Goal: Information Seeking & Learning: Learn about a topic

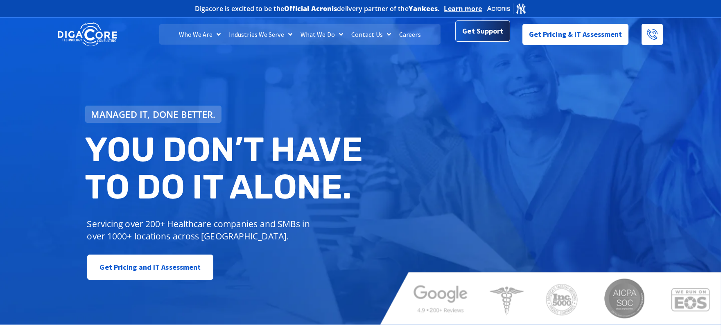
click at [458, 36] on link "Get Support" at bounding box center [482, 31] width 54 height 21
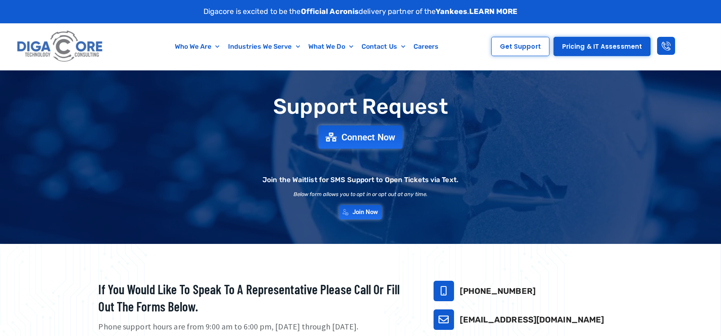
click at [369, 143] on link "Connect Now" at bounding box center [361, 136] width 84 height 23
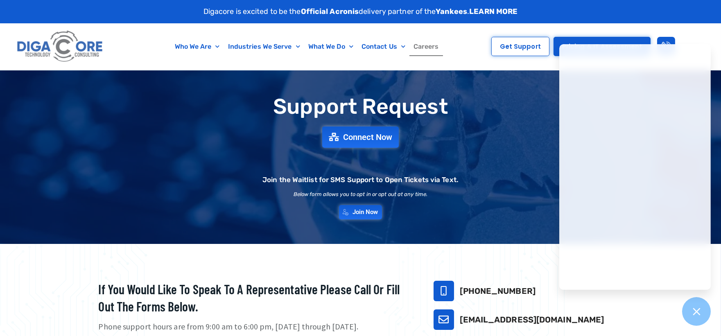
click at [430, 45] on link "Careers" at bounding box center [427, 46] width 34 height 19
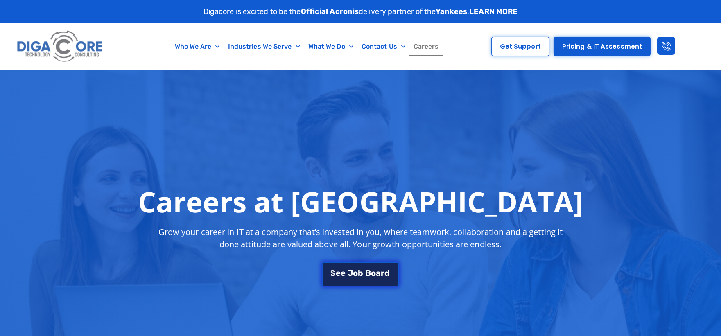
click at [361, 270] on span "b" at bounding box center [360, 273] width 5 height 8
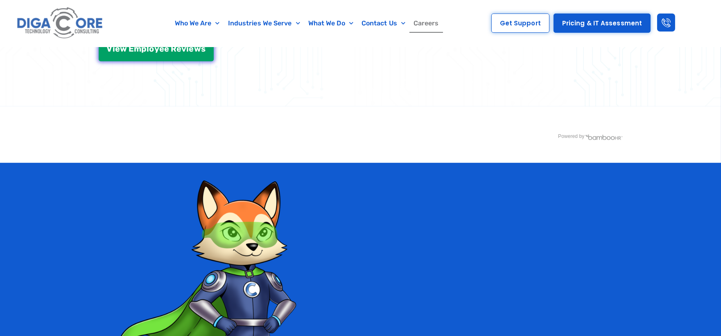
scroll to position [1439, 0]
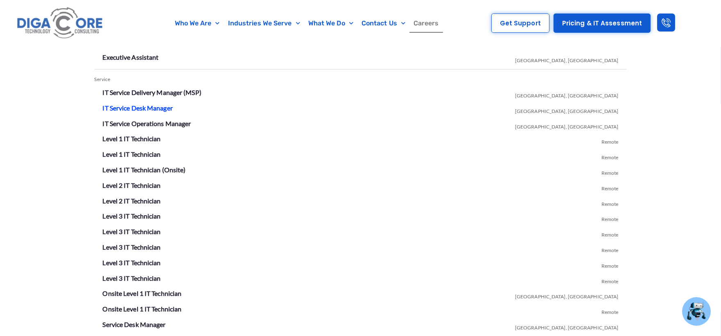
click at [153, 108] on link "IT Service Desk Manager" at bounding box center [138, 108] width 70 height 8
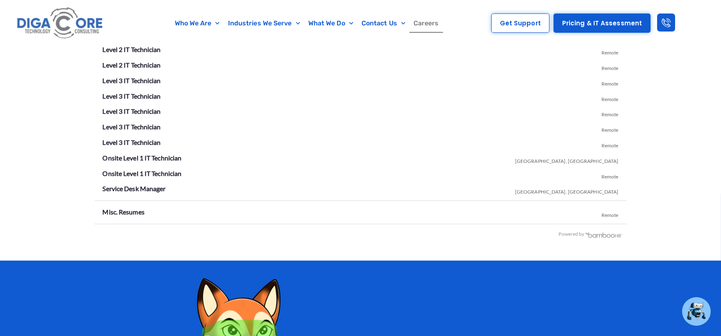
scroll to position [1575, 0]
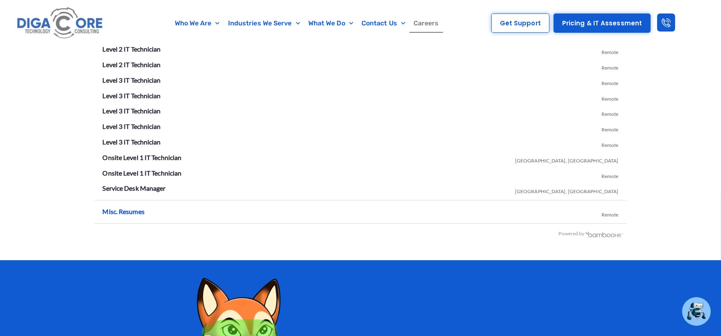
click at [120, 210] on link "Misc. Resumes" at bounding box center [124, 212] width 42 height 8
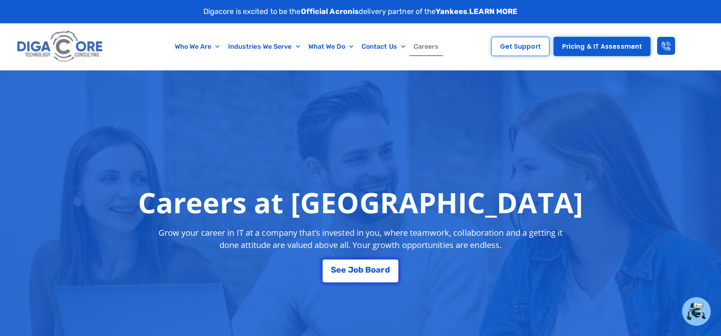
click at [484, 10] on link "LEARN MORE" at bounding box center [493, 11] width 48 height 9
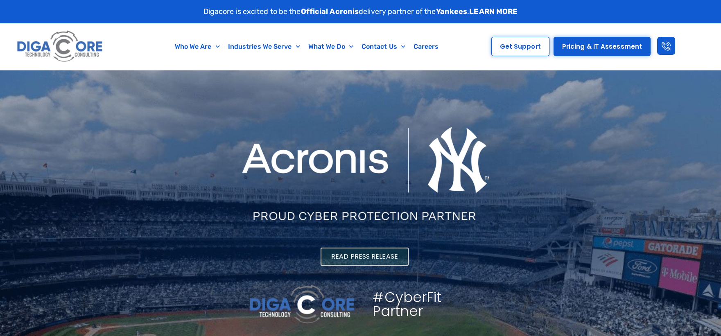
click at [341, 259] on span "Read Press Release" at bounding box center [364, 256] width 67 height 7
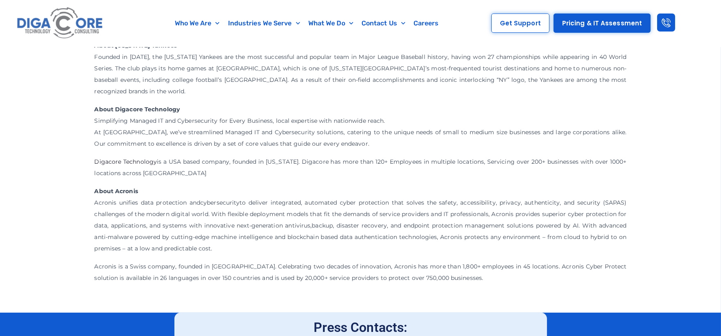
scroll to position [773, 0]
